Goal: Complete application form

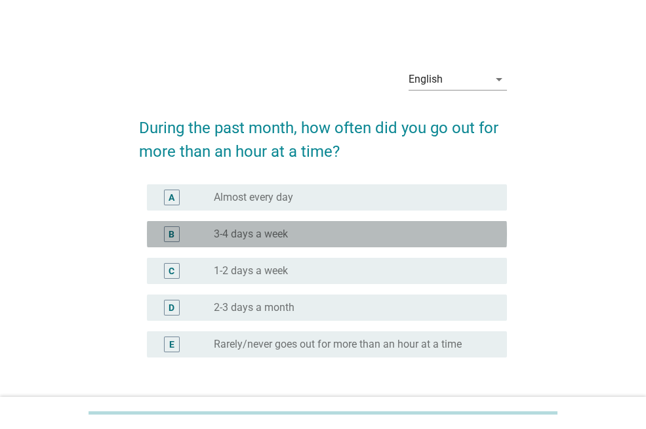
click at [249, 234] on label "3-4 days a week" at bounding box center [251, 233] width 74 height 13
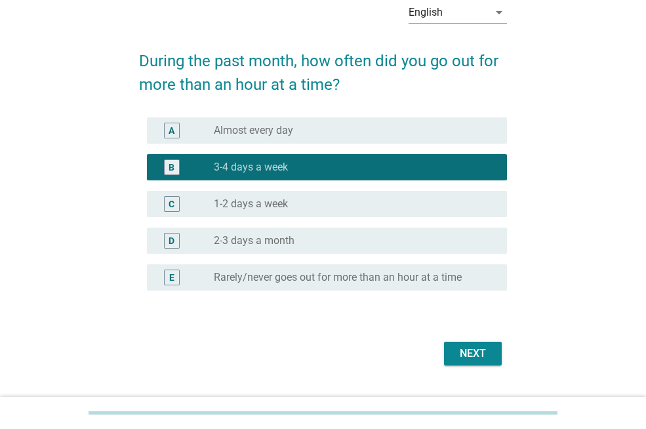
scroll to position [97, 0]
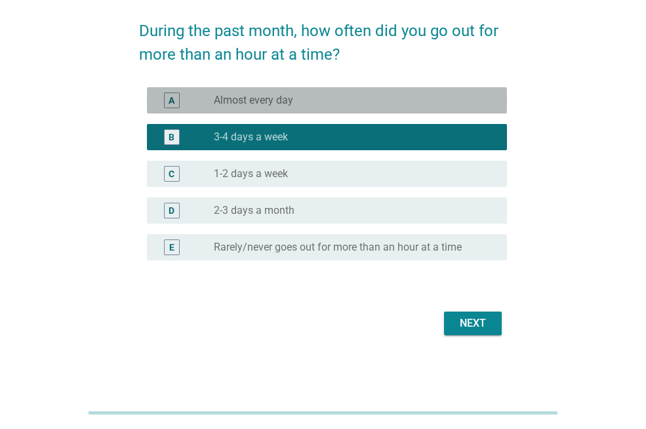
click at [336, 106] on div "radio_button_unchecked Almost every day" at bounding box center [350, 100] width 272 height 13
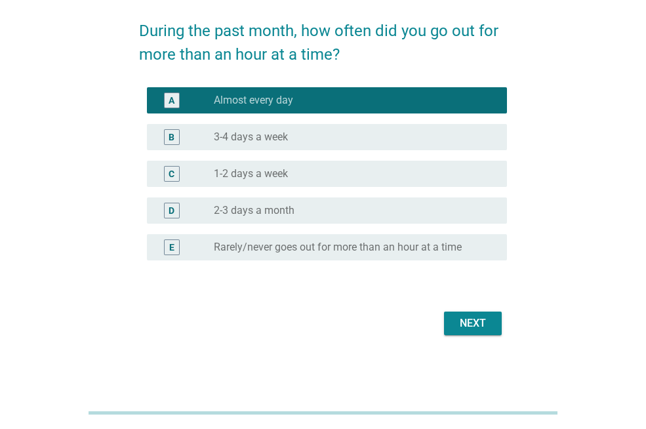
click at [342, 170] on div "radio_button_unchecked 1-2 days a week" at bounding box center [350, 173] width 272 height 13
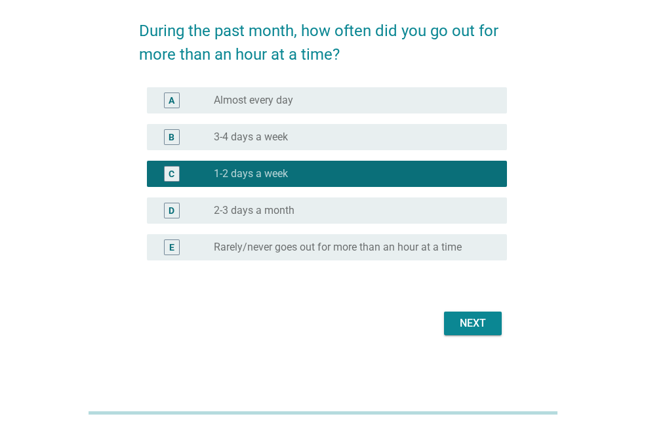
click at [471, 318] on div "Next" at bounding box center [472, 323] width 37 height 16
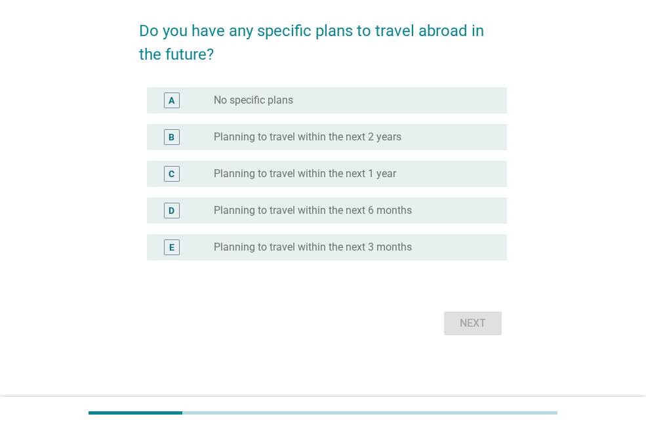
scroll to position [0, 0]
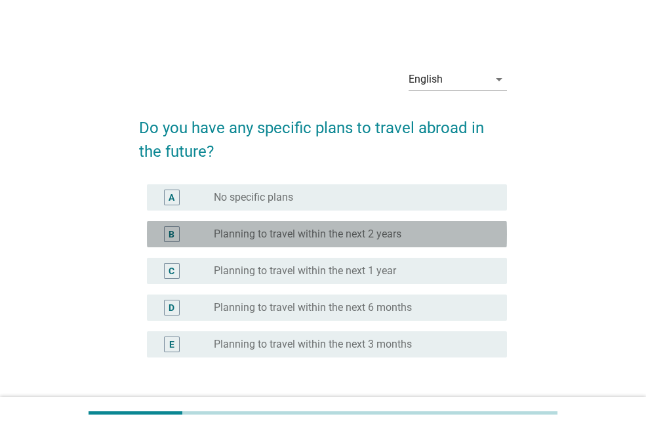
click at [310, 233] on label "Planning to travel within the next 2 years" at bounding box center [307, 233] width 187 height 13
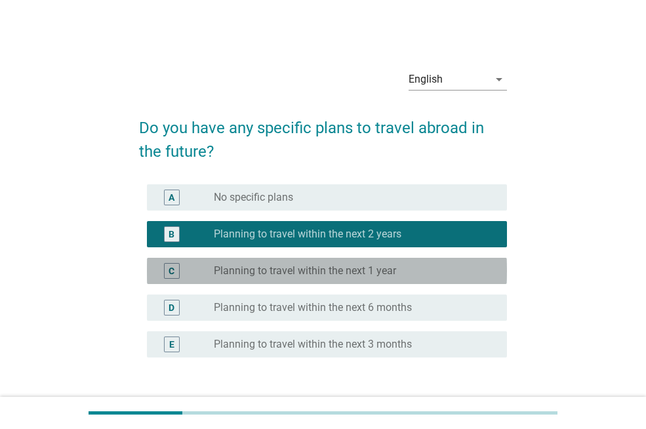
click at [325, 269] on label "Planning to travel within the next 1 year" at bounding box center [305, 270] width 182 height 13
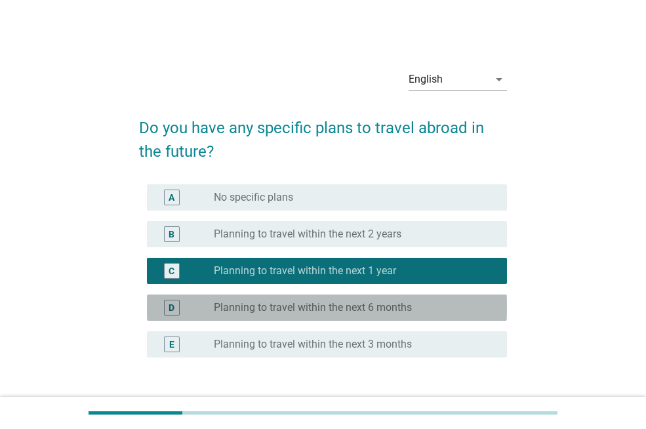
click at [340, 306] on label "Planning to travel within the next 6 months" at bounding box center [313, 307] width 198 height 13
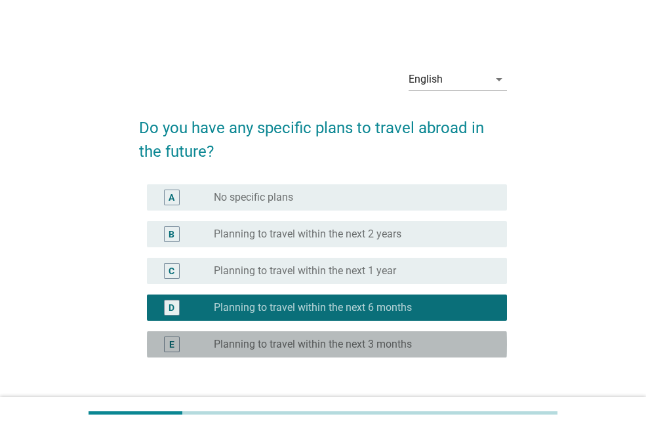
click at [388, 340] on label "Planning to travel within the next 3 months" at bounding box center [313, 344] width 198 height 13
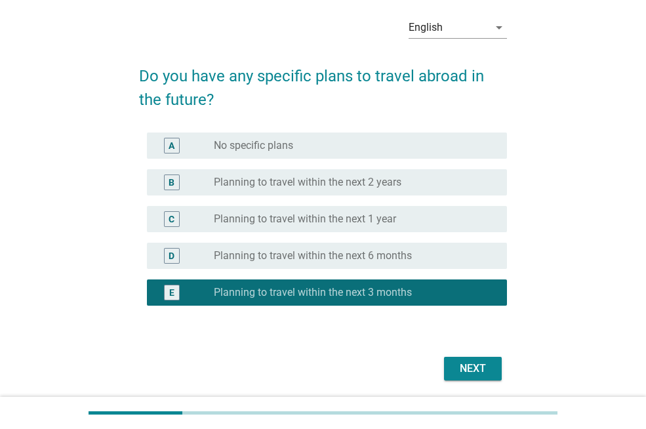
scroll to position [97, 0]
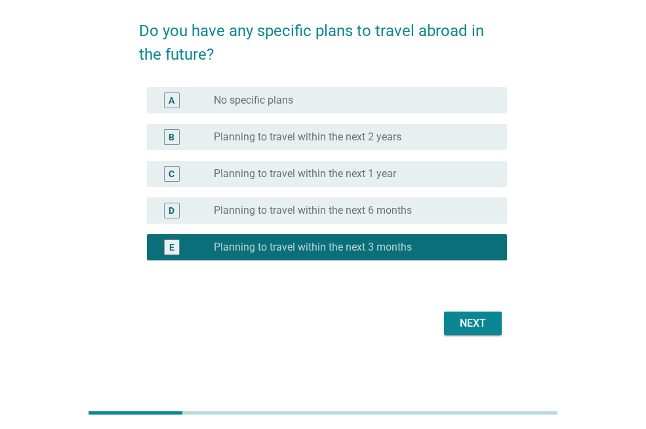
click at [460, 330] on div "Next" at bounding box center [472, 323] width 37 height 16
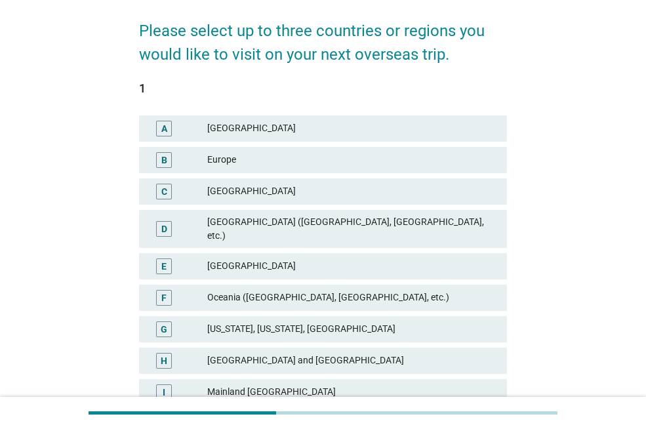
scroll to position [0, 0]
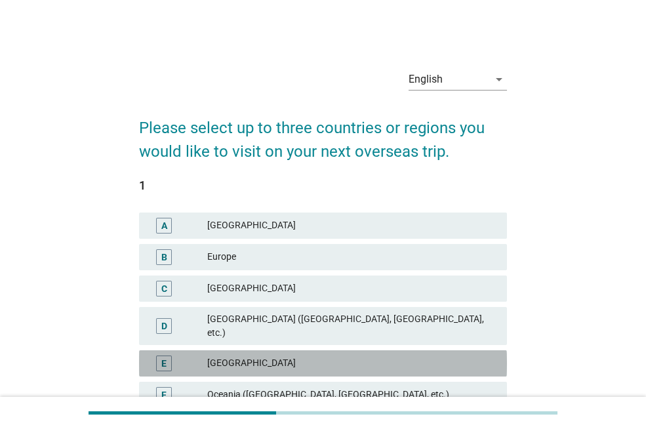
click at [273, 355] on div "[GEOGRAPHIC_DATA]" at bounding box center [351, 363] width 289 height 16
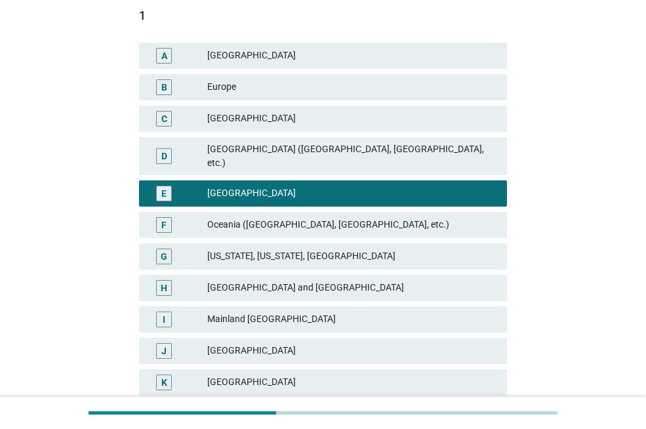
scroll to position [218, 0]
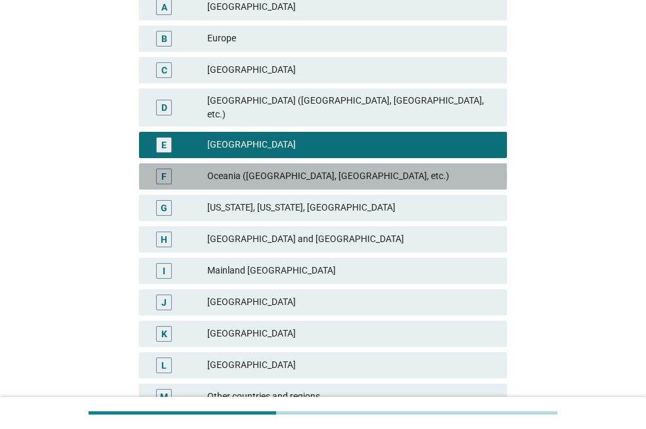
click at [269, 168] on div "Oceania ([GEOGRAPHIC_DATA], [GEOGRAPHIC_DATA], etc.)" at bounding box center [351, 176] width 289 height 16
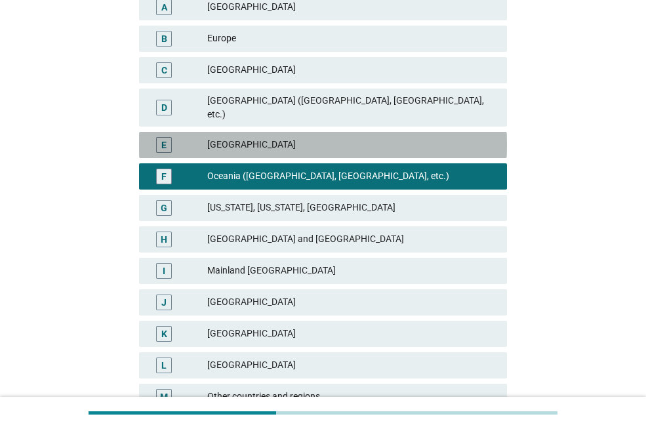
click at [258, 144] on div "E [GEOGRAPHIC_DATA]" at bounding box center [323, 145] width 368 height 26
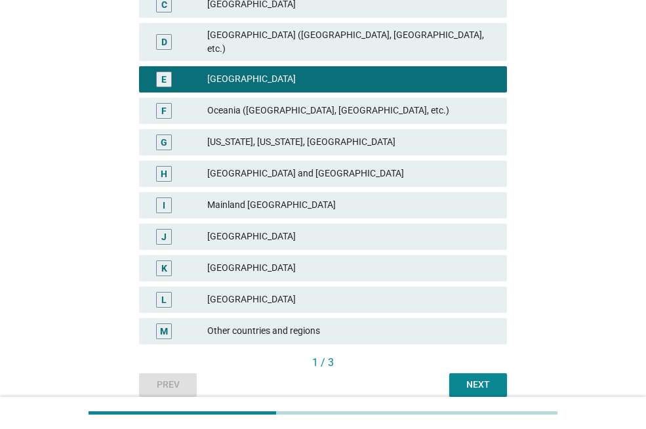
scroll to position [330, 0]
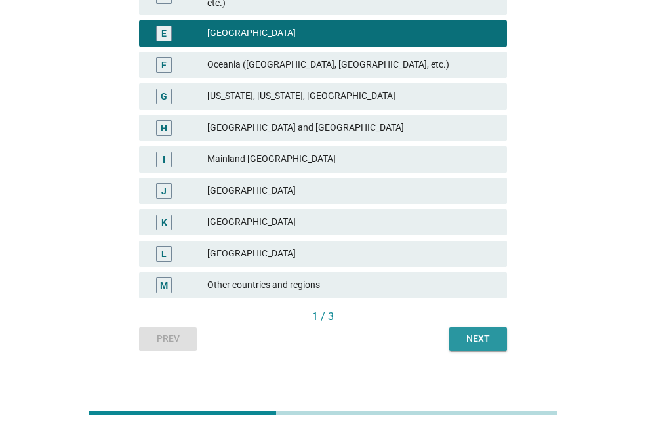
click at [463, 332] on div "Next" at bounding box center [478, 339] width 37 height 14
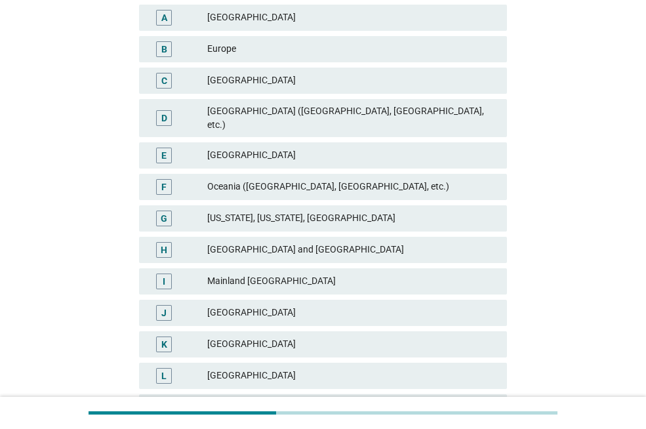
scroll to position [218, 0]
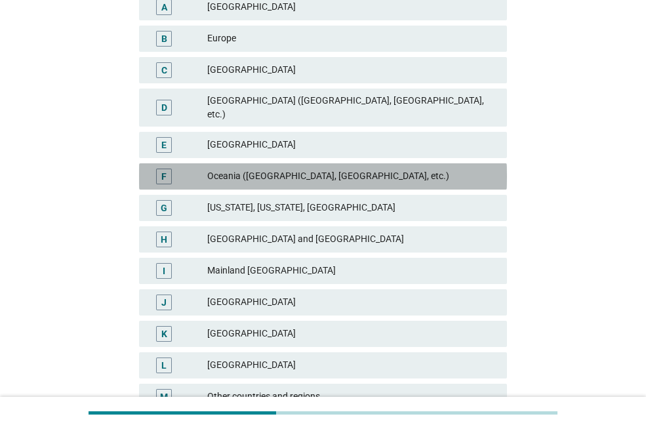
click at [269, 168] on div "Oceania ([GEOGRAPHIC_DATA], [GEOGRAPHIC_DATA], etc.)" at bounding box center [351, 176] width 289 height 16
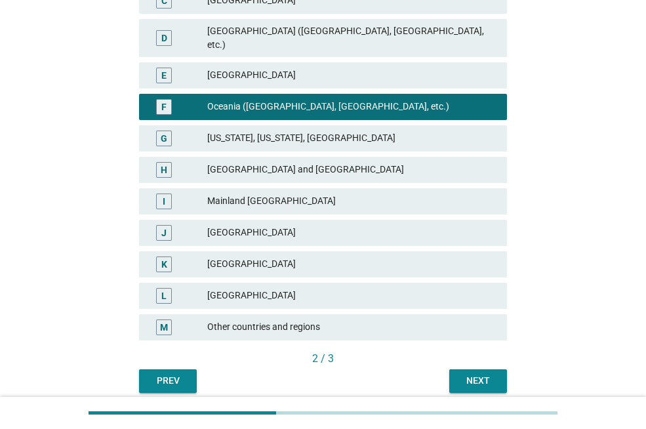
scroll to position [330, 0]
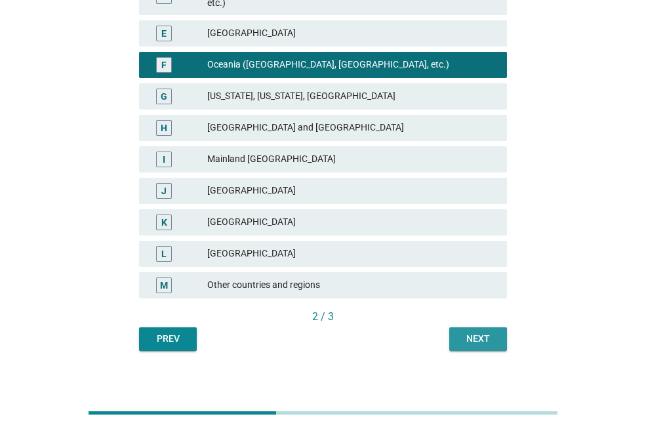
click at [463, 332] on div "Next" at bounding box center [478, 339] width 37 height 14
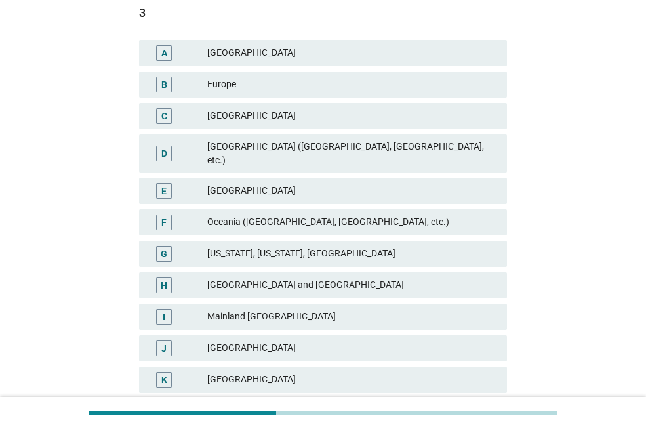
scroll to position [218, 0]
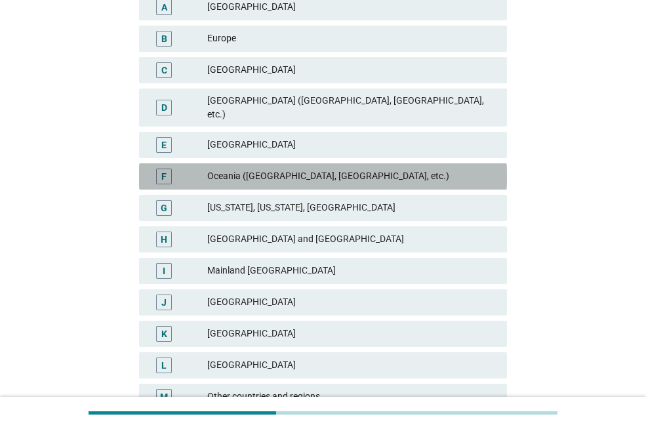
click at [299, 170] on div "Oceania ([GEOGRAPHIC_DATA], [GEOGRAPHIC_DATA], etc.)" at bounding box center [351, 176] width 289 height 16
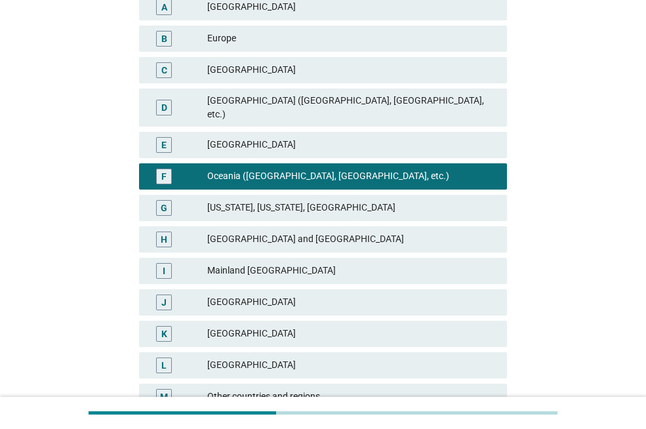
click at [318, 137] on div "[GEOGRAPHIC_DATA]" at bounding box center [351, 145] width 289 height 16
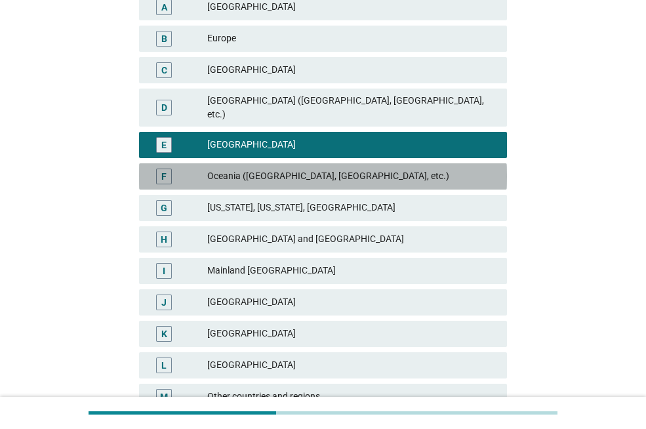
click at [325, 163] on div "F Oceania ([GEOGRAPHIC_DATA], [GEOGRAPHIC_DATA], etc.)" at bounding box center [323, 176] width 368 height 26
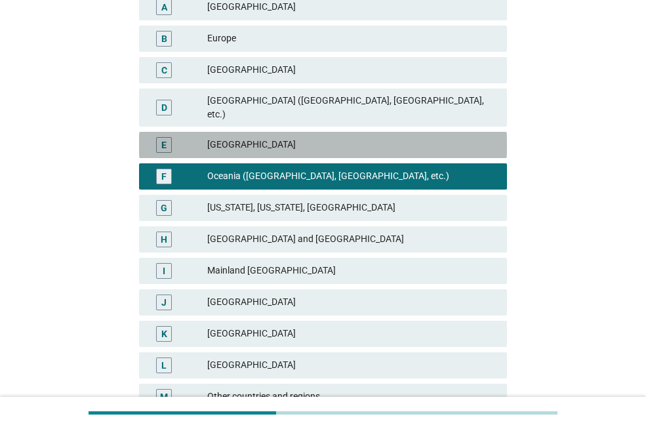
click at [319, 137] on div "[GEOGRAPHIC_DATA]" at bounding box center [351, 145] width 289 height 16
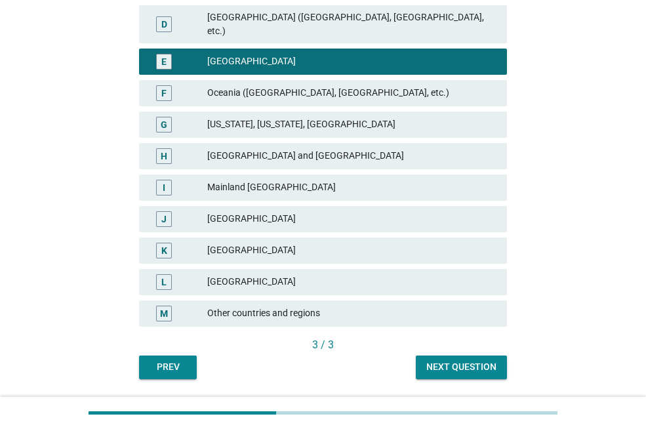
scroll to position [330, 0]
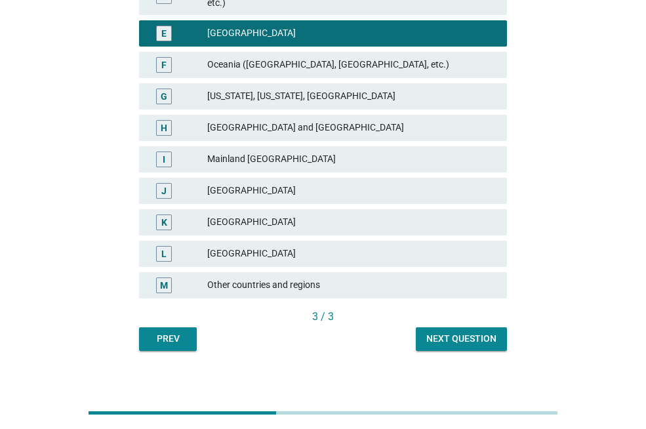
click at [463, 332] on div "Next question" at bounding box center [461, 339] width 70 height 14
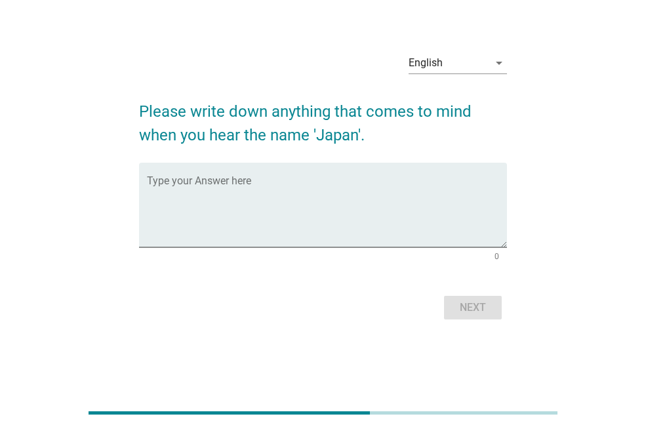
scroll to position [0, 0]
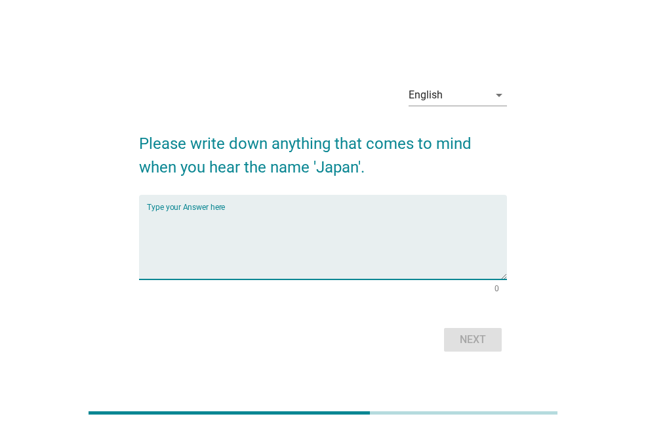
click at [285, 213] on textarea "Type your Answer here" at bounding box center [327, 244] width 360 height 69
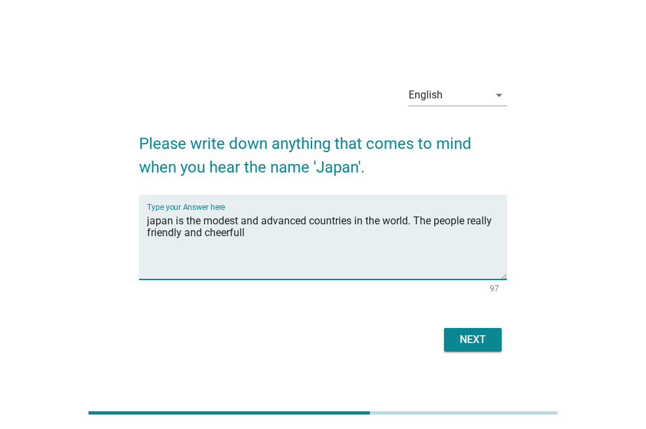
type textarea "japan is the modest and advanced countries in the world. The people really frie…"
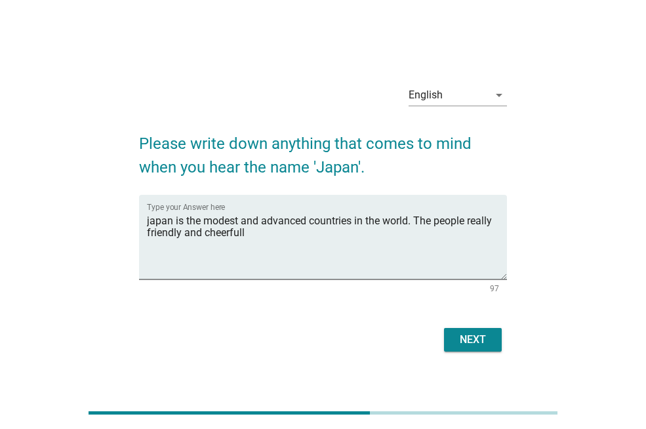
click at [459, 353] on div "Next" at bounding box center [323, 339] width 368 height 31
click at [462, 340] on div "Next" at bounding box center [472, 340] width 37 height 16
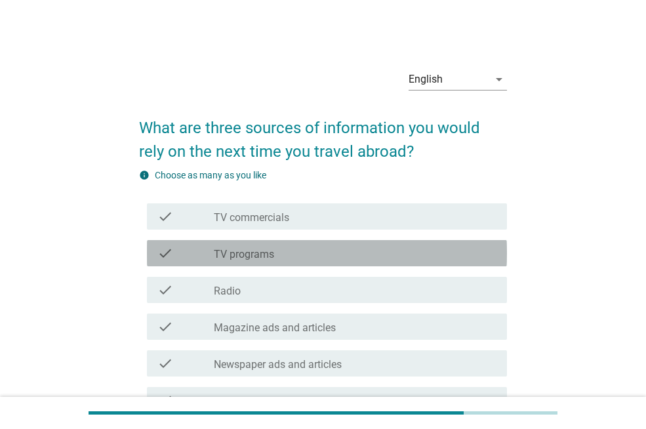
click at [262, 250] on label "TV programs" at bounding box center [244, 254] width 60 height 13
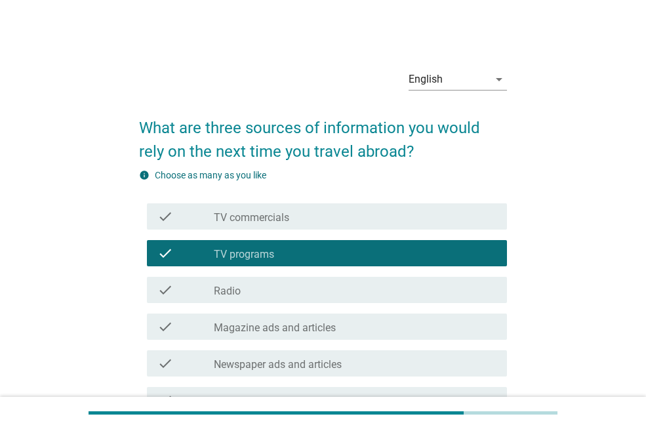
click at [262, 217] on label "TV commercials" at bounding box center [251, 217] width 75 height 13
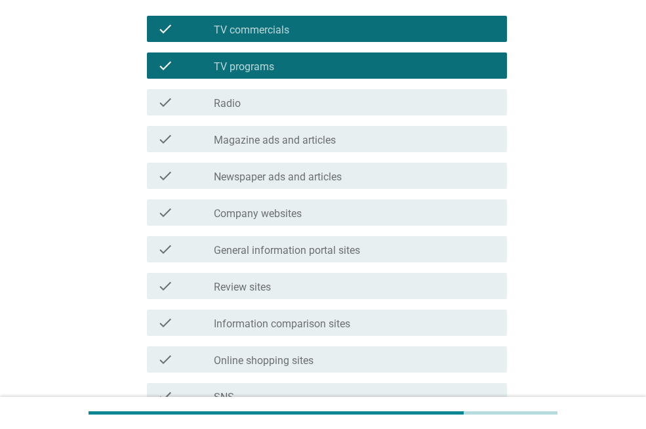
scroll to position [218, 0]
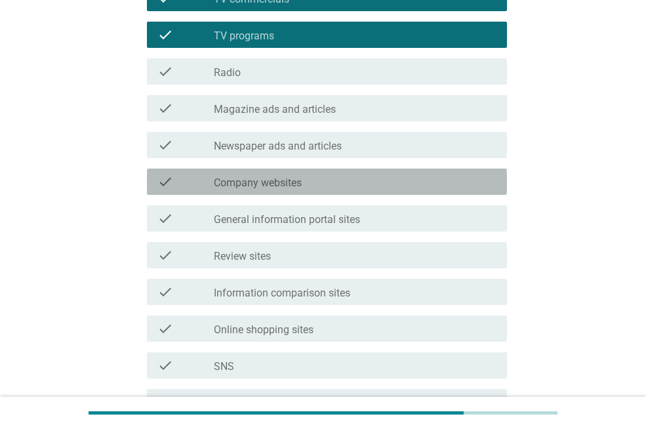
click at [249, 184] on label "Company websites" at bounding box center [258, 182] width 88 height 13
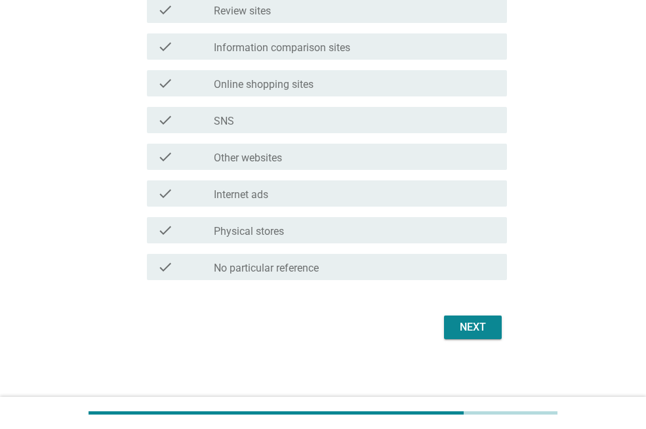
scroll to position [467, 0]
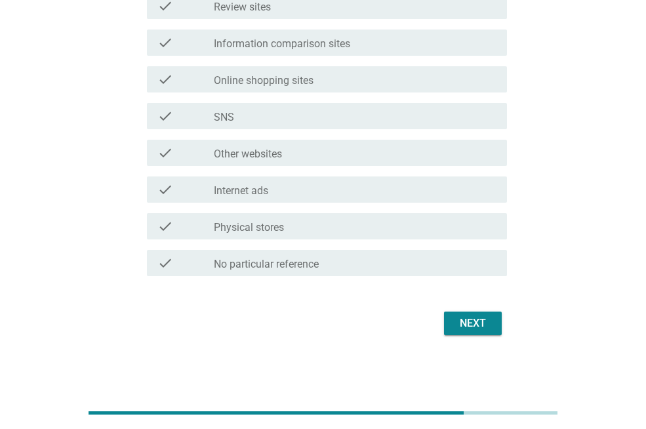
click at [258, 189] on label "Internet ads" at bounding box center [241, 190] width 54 height 13
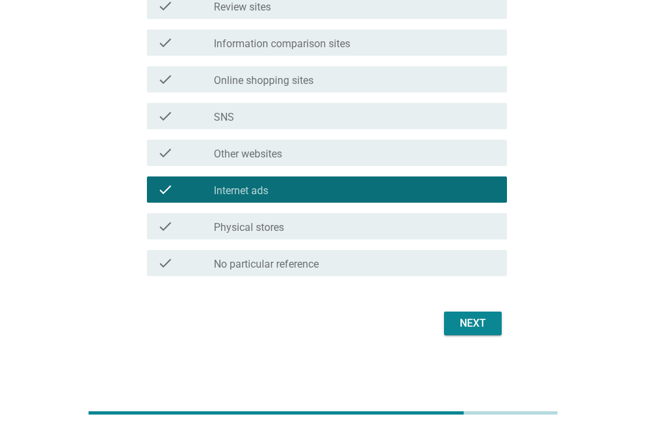
click at [472, 328] on div "Next" at bounding box center [472, 323] width 37 height 16
